Goal: Navigation & Orientation: Find specific page/section

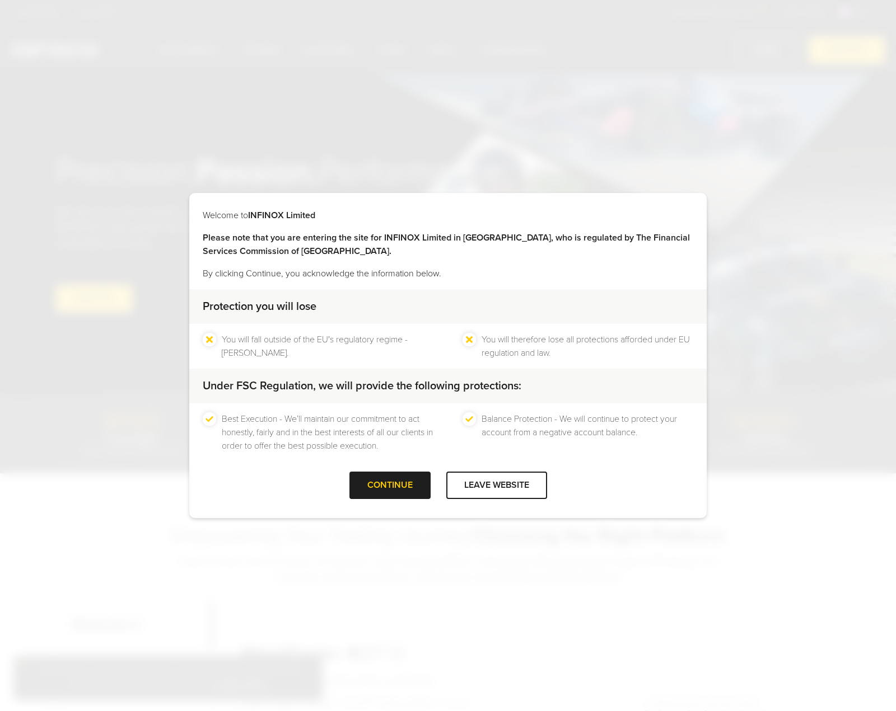
click at [372, 480] on div "CONTINUE" at bounding box center [389, 485] width 81 height 27
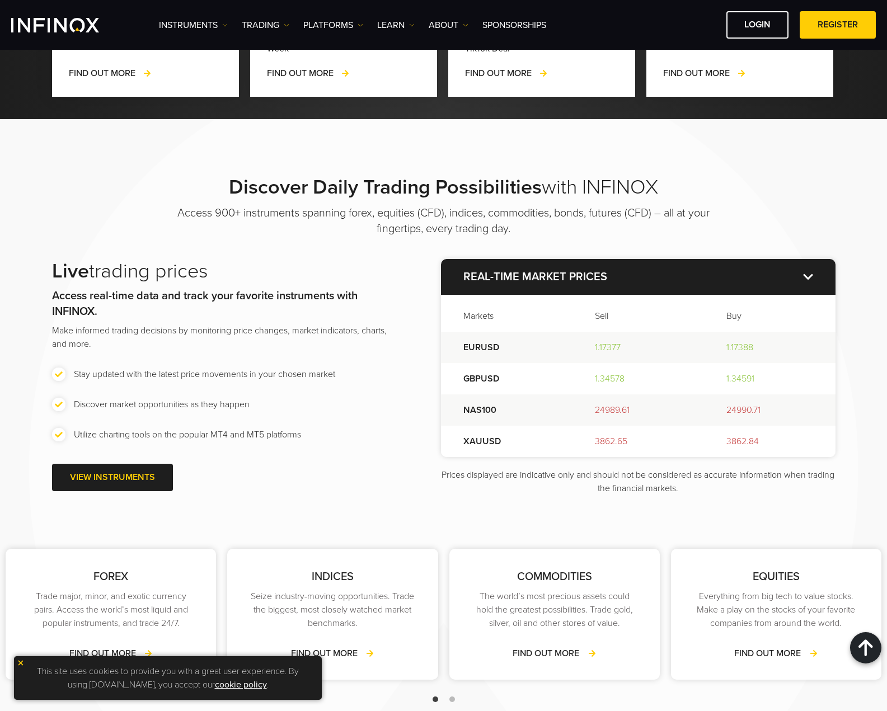
scroll to position [1120, 0]
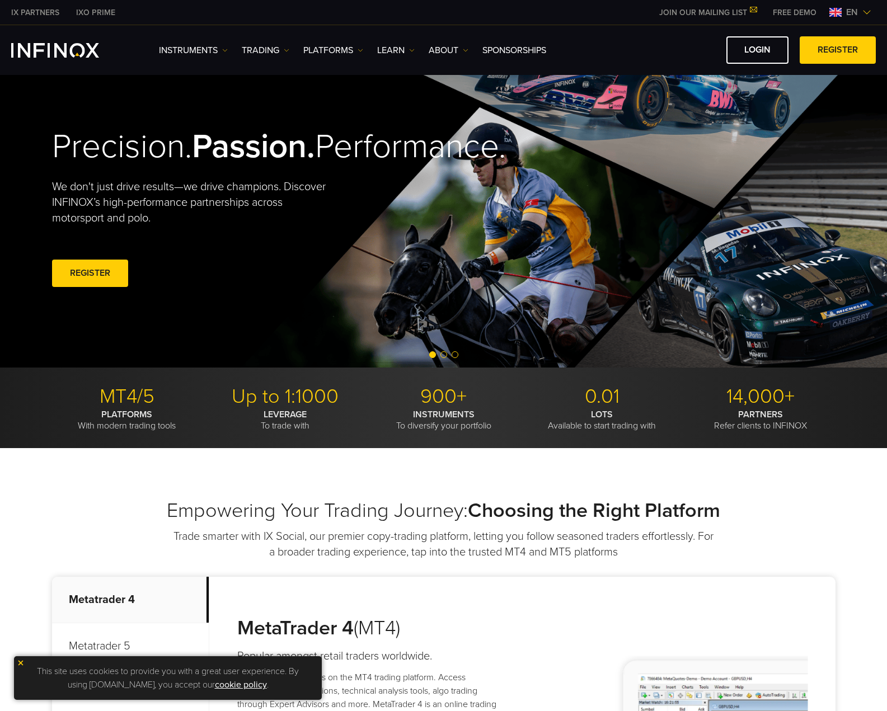
click at [441, 355] on span "Go to slide 2" at bounding box center [444, 355] width 7 height 7
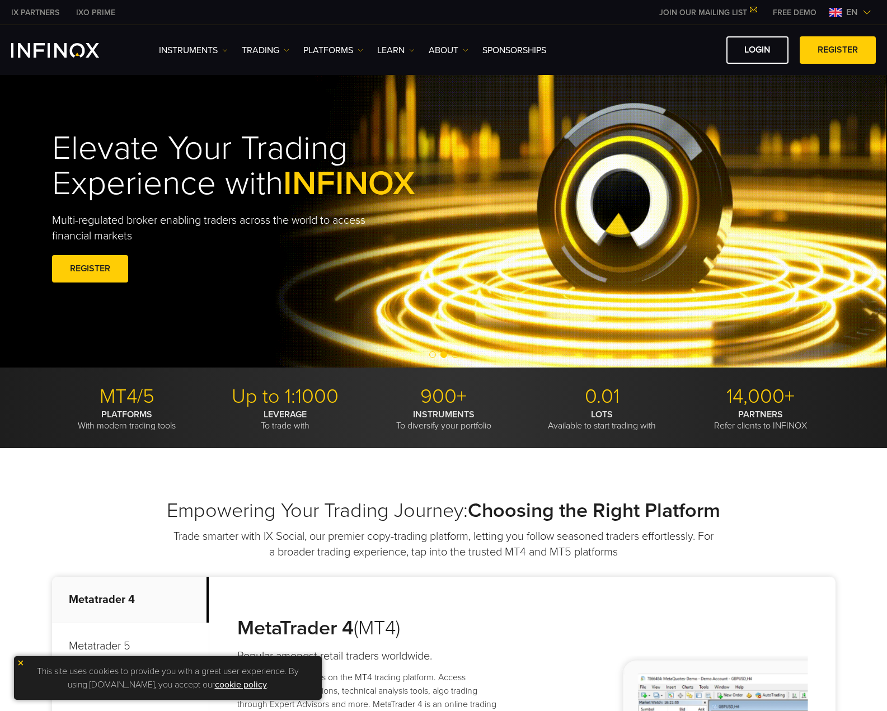
click at [452, 354] on span "Go to slide 3" at bounding box center [455, 355] width 7 height 7
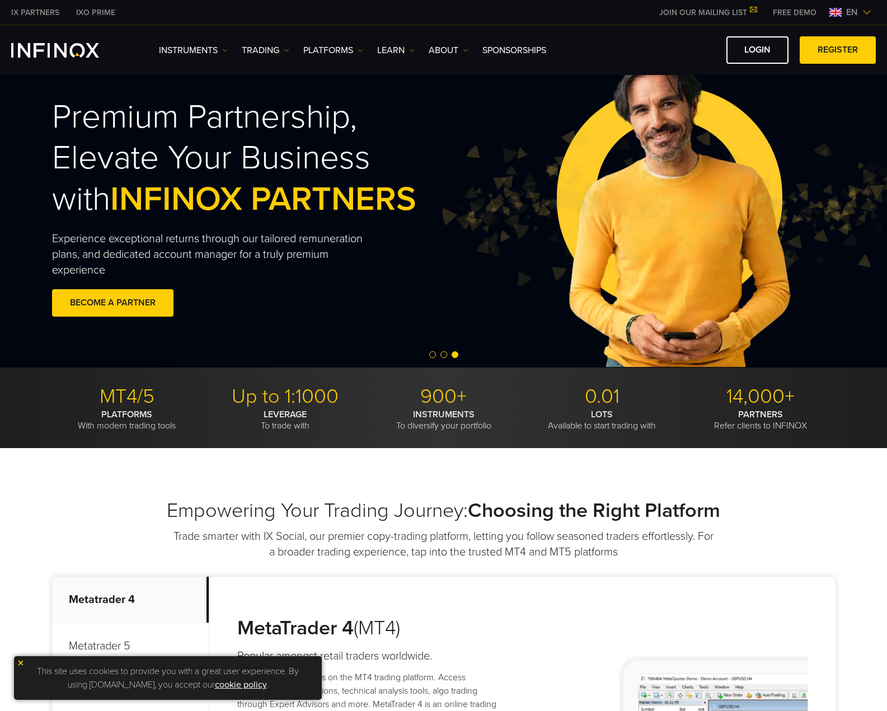
click at [442, 354] on span "Go to slide 2" at bounding box center [444, 355] width 7 height 7
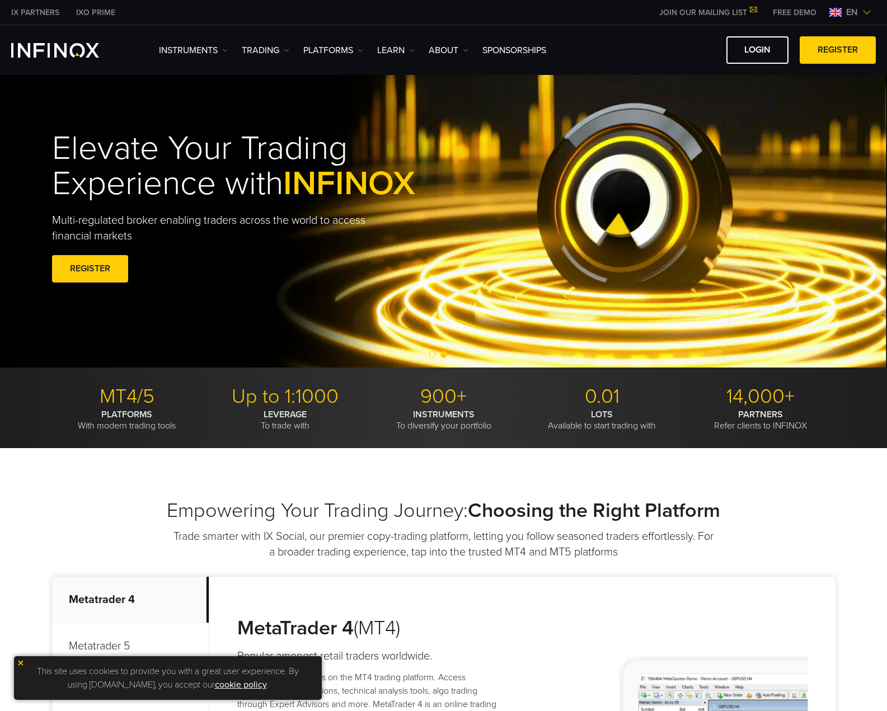
click at [437, 354] on div at bounding box center [443, 355] width 887 height 13
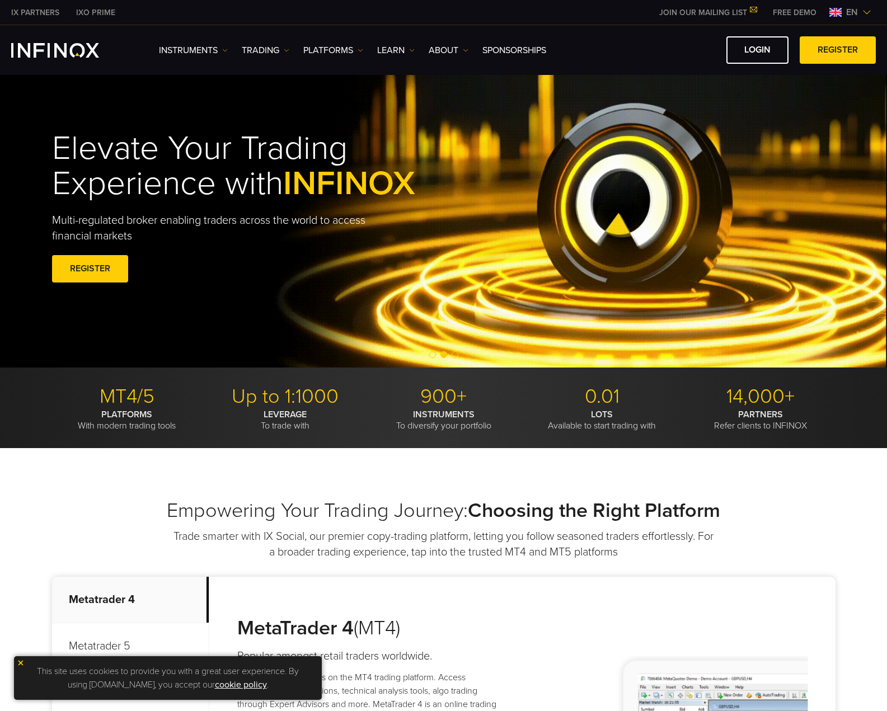
click at [433, 353] on span "Go to slide 1" at bounding box center [432, 355] width 7 height 7
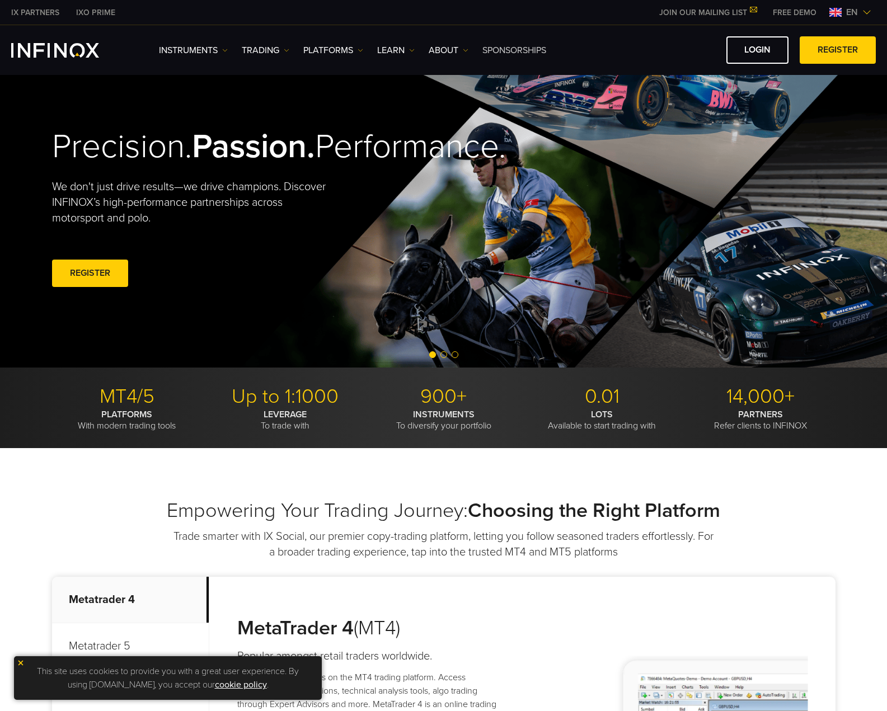
click at [526, 50] on link "SPONSORSHIPS" at bounding box center [515, 50] width 64 height 13
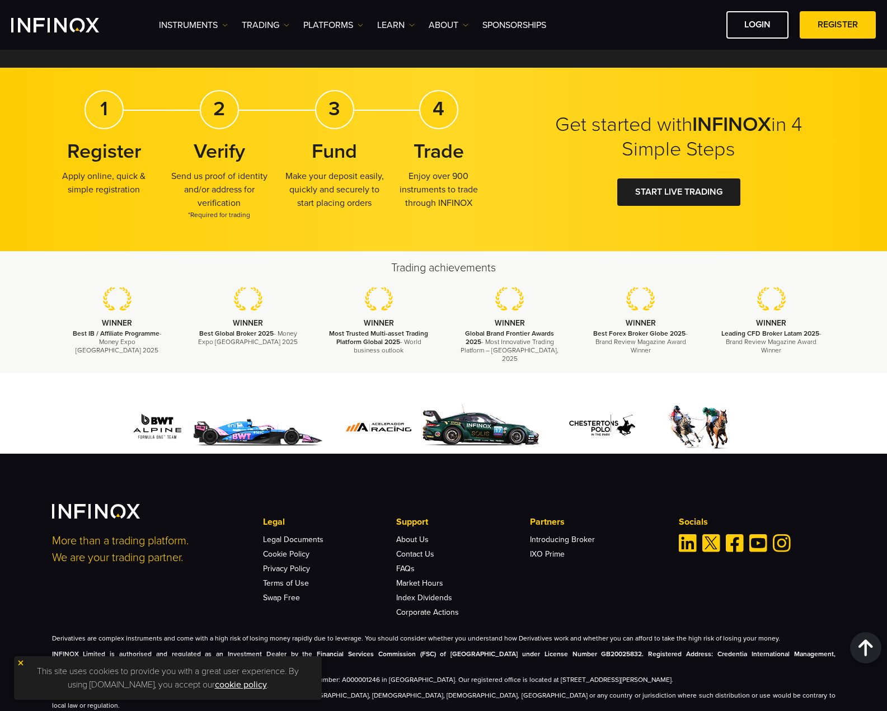
scroll to position [1716, 0]
